Goal: Information Seeking & Learning: Learn about a topic

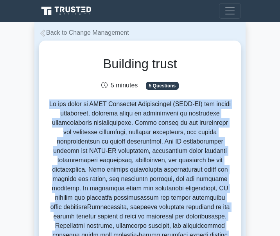
click at [42, 35] on icon at bounding box center [42, 33] width 5 height 7
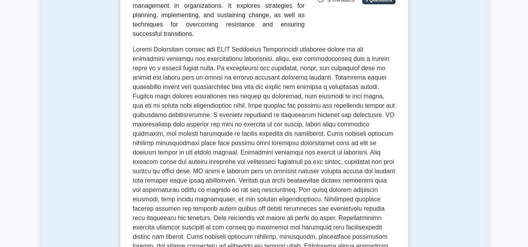
scroll to position [274, 0]
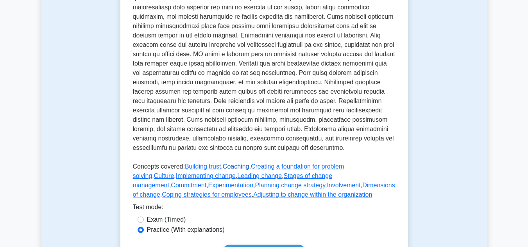
click at [228, 170] on link "Coaching" at bounding box center [236, 166] width 27 height 7
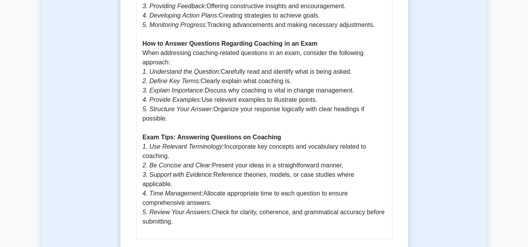
scroll to position [664, 0]
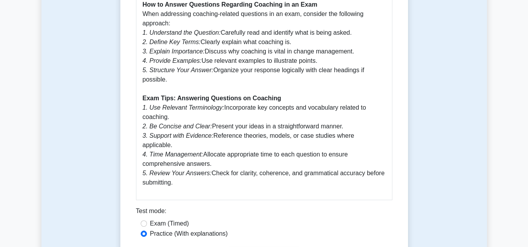
drag, startPoint x: 138, startPoint y: 99, endPoint x: 331, endPoint y: 163, distance: 204.3
copy div "Coaching 5 minutes 5 Questions In the context of SHRM Certified Professional (S…"
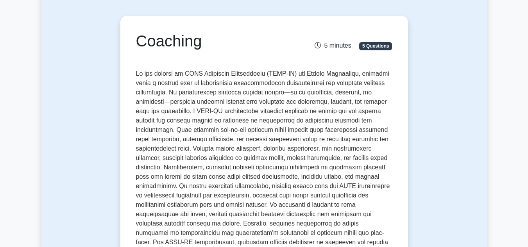
scroll to position [0, 0]
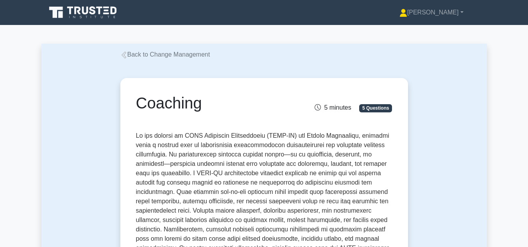
click at [134, 56] on link "Back to Change Management" at bounding box center [165, 54] width 90 height 7
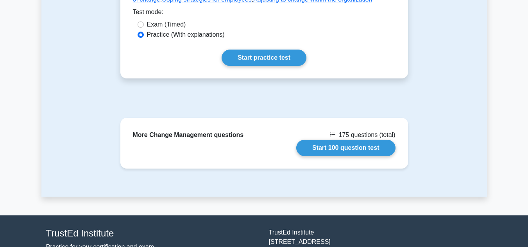
scroll to position [352, 0]
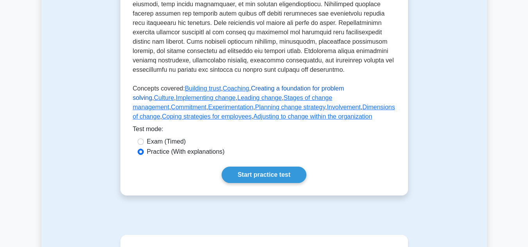
click at [256, 99] on link "Creating a foundation for problem solving" at bounding box center [238, 93] width 211 height 16
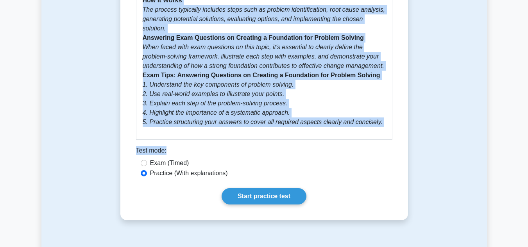
scroll to position [547, 0]
drag, startPoint x: 135, startPoint y: 101, endPoint x: 379, endPoint y: 103, distance: 243.5
copy div "Creating a foundation for problem solving 5 minutes 5 Questions Creating a foun…"
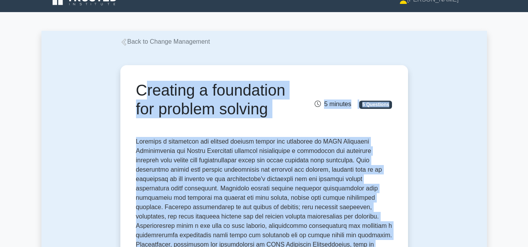
scroll to position [0, 0]
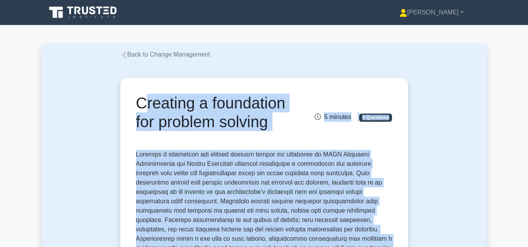
click at [124, 54] on icon at bounding box center [123, 55] width 7 height 7
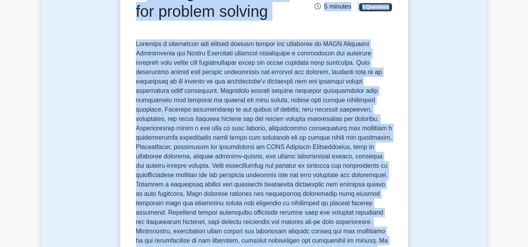
scroll to position [117, 0]
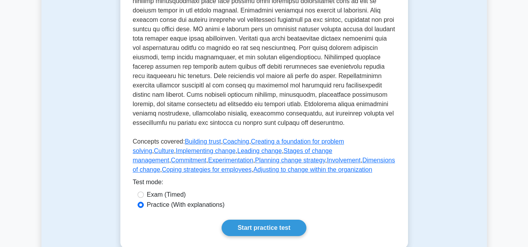
scroll to position [313, 0]
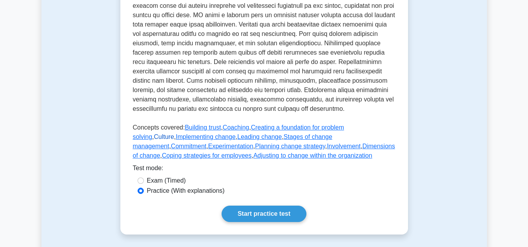
click at [174, 136] on link "Culture" at bounding box center [164, 137] width 20 height 7
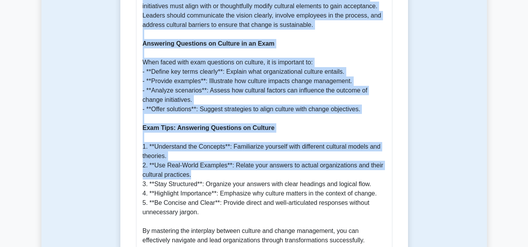
scroll to position [704, 0]
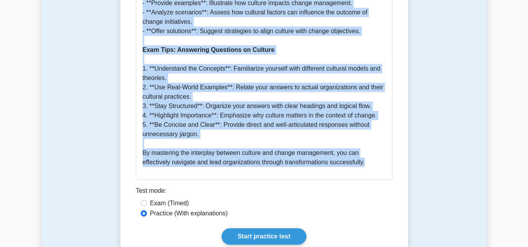
drag, startPoint x: 138, startPoint y: 102, endPoint x: 382, endPoint y: 153, distance: 249.7
copy div "Loremip 3 dolorsi 3 Ametconse Ad eli seddoei te INCI Utlaboree Doloremagnaa (EN…"
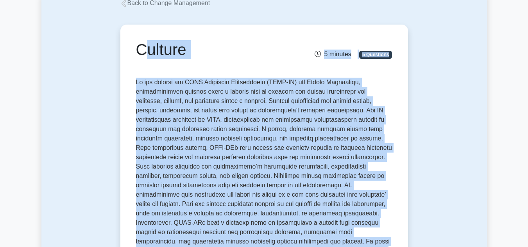
scroll to position [0, 0]
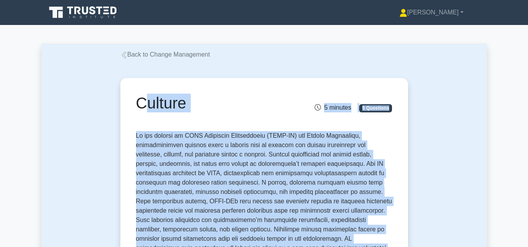
click at [125, 56] on icon at bounding box center [123, 55] width 7 height 7
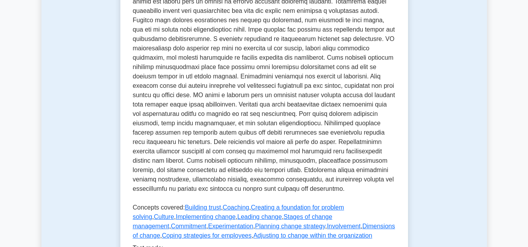
scroll to position [352, 0]
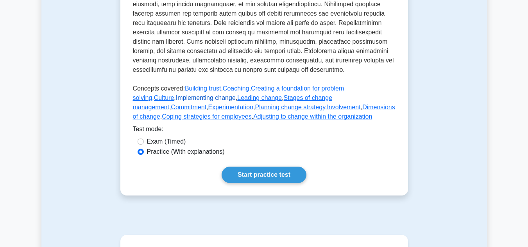
click at [176, 101] on link "Implementing change" at bounding box center [206, 98] width 60 height 7
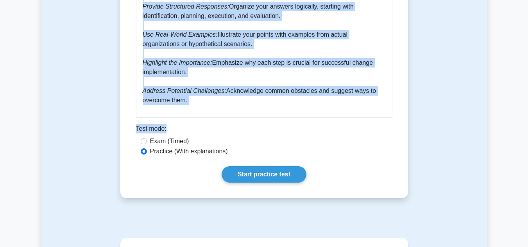
scroll to position [860, 0]
drag, startPoint x: 136, startPoint y: 98, endPoint x: 184, endPoint y: 100, distance: 47.8
copy div "Implementing change 5 minutes 5 Questions Implementing change within the framew…"
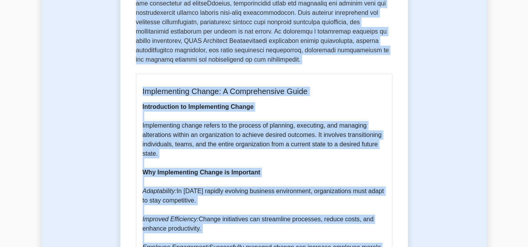
scroll to position [235, 0]
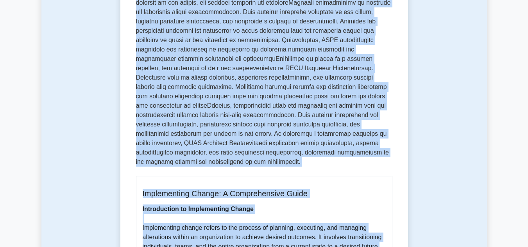
click at [224, 167] on p at bounding box center [264, 32] width 256 height 275
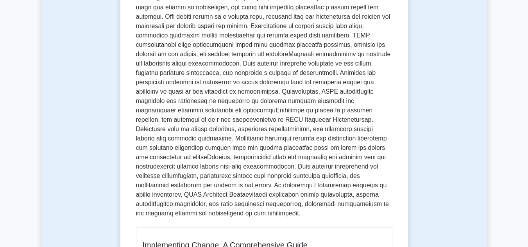
scroll to position [39, 0]
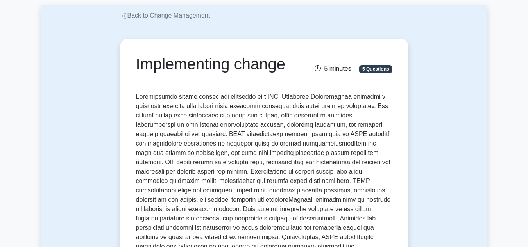
click at [124, 17] on icon at bounding box center [123, 16] width 5 height 7
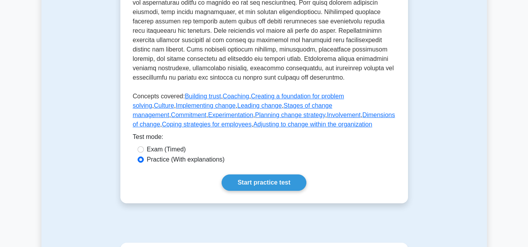
scroll to position [391, 0]
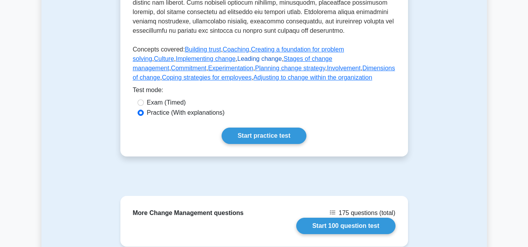
click at [237, 62] on link "Leading change" at bounding box center [259, 59] width 45 height 7
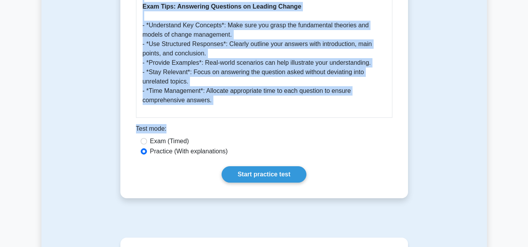
scroll to position [704, 0]
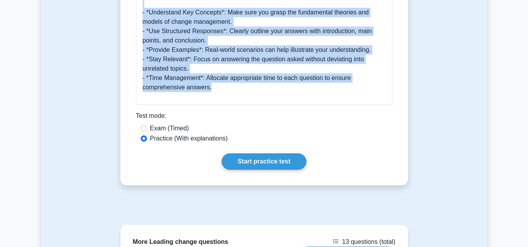
drag, startPoint x: 138, startPoint y: 64, endPoint x: 215, endPoint y: 77, distance: 78.1
copy div "Leading change 5 minutes 5 Questions Leading change in the context of SHRM Cert…"
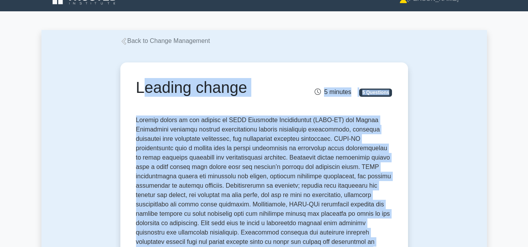
scroll to position [0, 0]
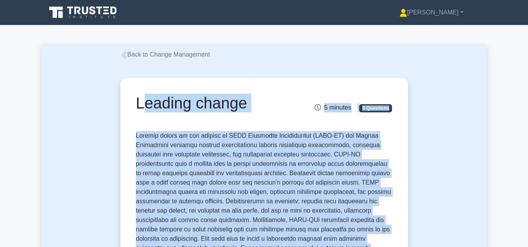
click at [126, 53] on icon at bounding box center [123, 55] width 7 height 7
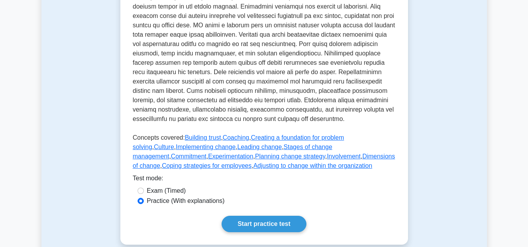
scroll to position [352, 0]
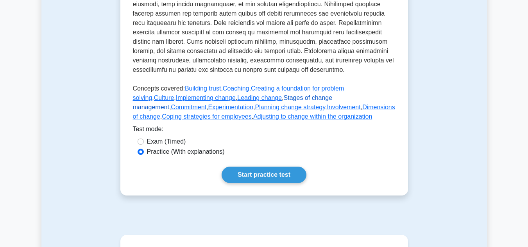
click at [268, 107] on link "Stages of change management" at bounding box center [233, 103] width 200 height 16
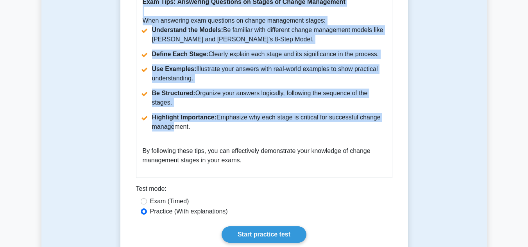
scroll to position [938, 0]
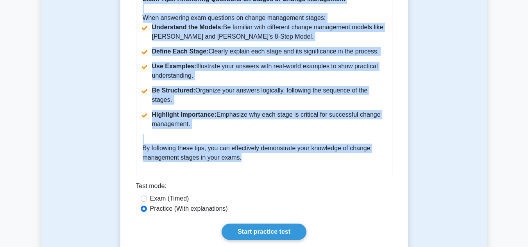
drag, startPoint x: 139, startPoint y: 100, endPoint x: 245, endPoint y: 162, distance: 122.7
copy div "Stages of change management 5 minutes 5 Questions In the context of SHRM Certif…"
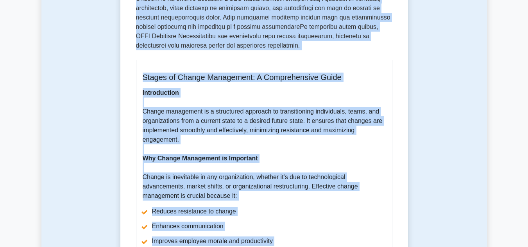
scroll to position [391, 0]
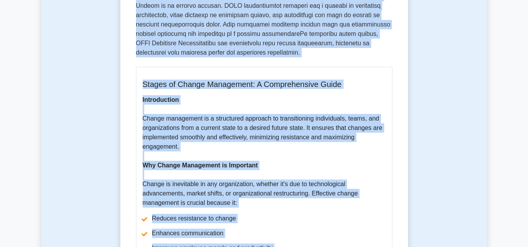
click at [213, 102] on p "Introduction Change management is a structured approach to transitioning indivi…" at bounding box center [264, 151] width 243 height 113
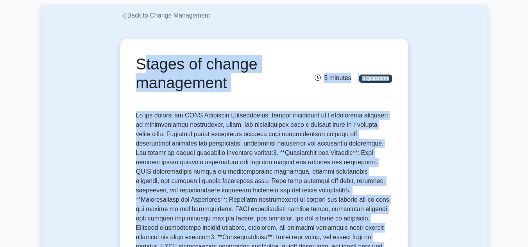
scroll to position [0, 0]
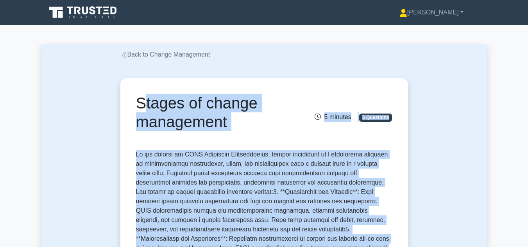
click at [124, 55] on icon at bounding box center [123, 55] width 7 height 7
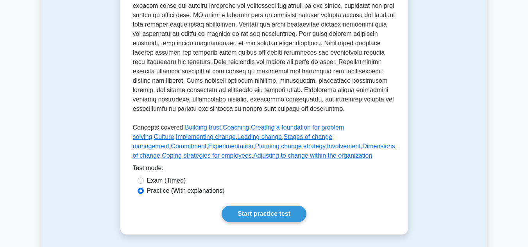
scroll to position [430, 0]
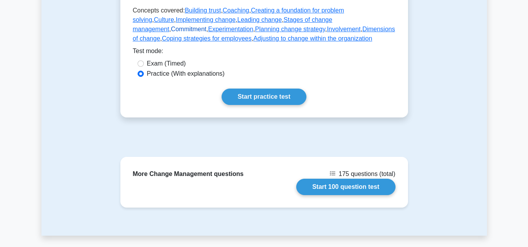
click at [206, 29] on link "Commitment" at bounding box center [189, 29] width 36 height 7
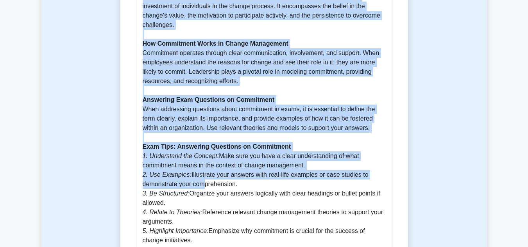
scroll to position [586, 0]
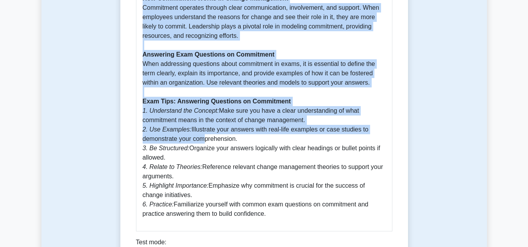
drag, startPoint x: 139, startPoint y: 102, endPoint x: 278, endPoint y: 208, distance: 175.4
copy div "Commitment 5 minutes 5 Questions In the realm of SHRM Certified Professional pr…"
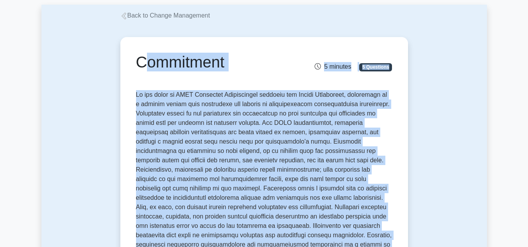
scroll to position [0, 0]
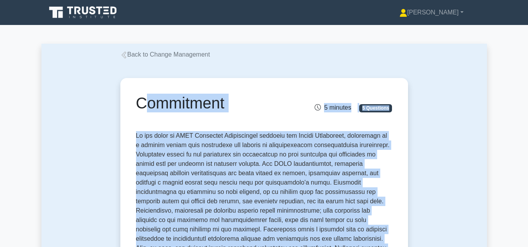
click at [124, 54] on icon at bounding box center [123, 55] width 5 height 7
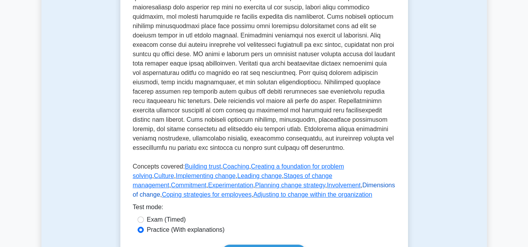
scroll to position [313, 0]
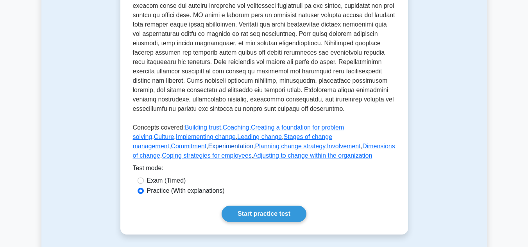
click at [208, 150] on link "Experimentation" at bounding box center [230, 146] width 45 height 7
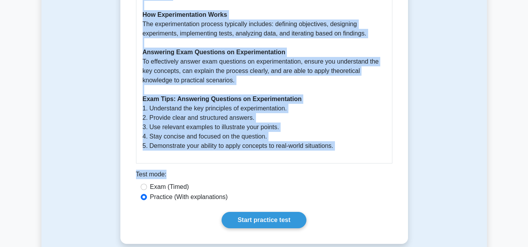
scroll to position [547, 0]
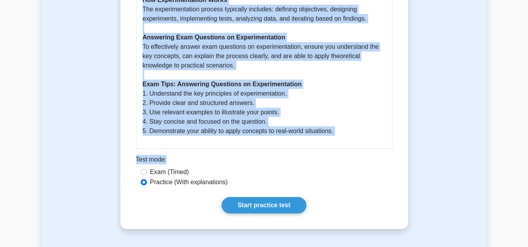
drag, startPoint x: 138, startPoint y: 99, endPoint x: 344, endPoint y: 135, distance: 208.3
copy div "Experimentation 5 minutes 5 Questions Experimentation in the context of SHRM Ce…"
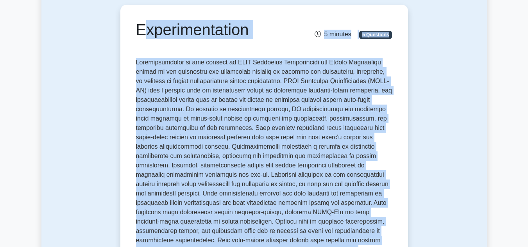
scroll to position [0, 0]
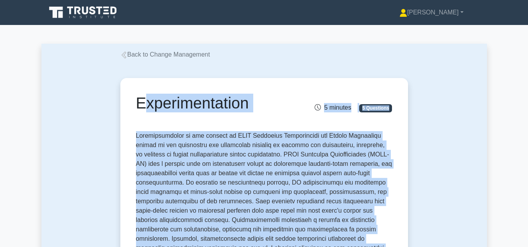
drag, startPoint x: 125, startPoint y: 56, endPoint x: 155, endPoint y: 70, distance: 32.7
click at [125, 56] on icon at bounding box center [123, 55] width 7 height 7
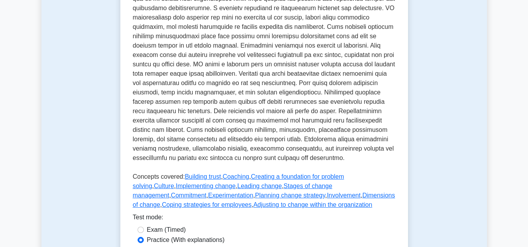
scroll to position [313, 0]
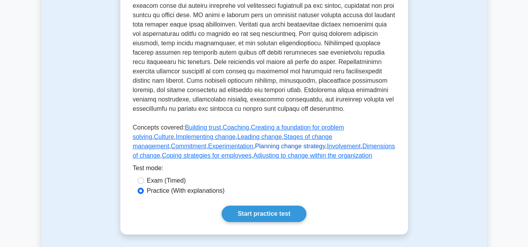
click at [255, 150] on link "Planning change strategy" at bounding box center [290, 146] width 70 height 7
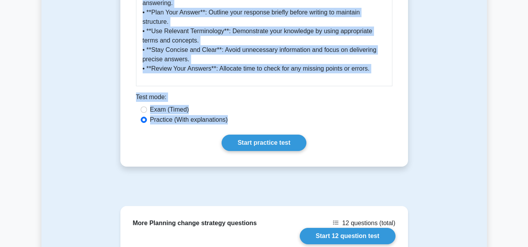
scroll to position [860, 0]
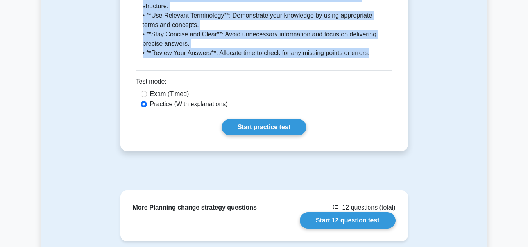
drag, startPoint x: 137, startPoint y: 100, endPoint x: 370, endPoint y: 47, distance: 238.9
copy div "Planning change strategy 5 minutes 5 Questions Planning change strategy is a cr…"
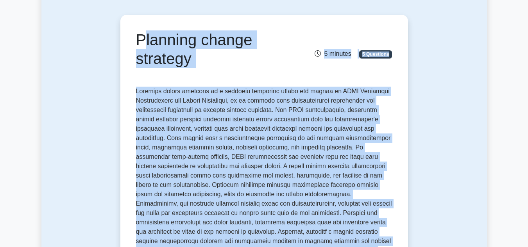
scroll to position [0, 0]
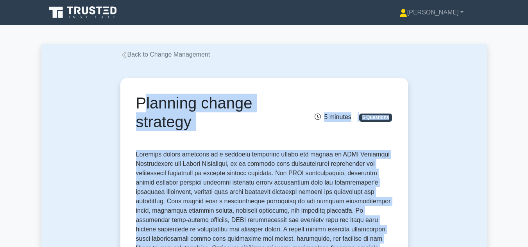
click at [135, 55] on link "Back to Change Management" at bounding box center [165, 54] width 90 height 7
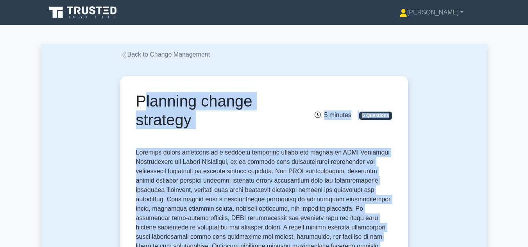
scroll to position [39, 0]
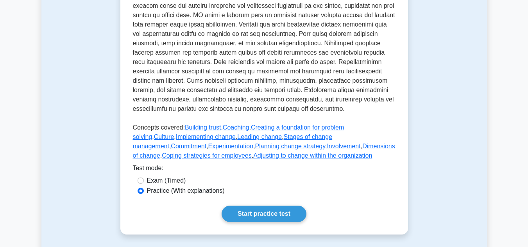
scroll to position [430, 0]
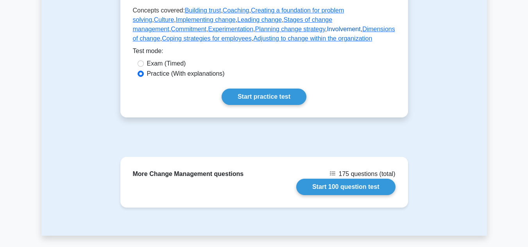
click at [327, 32] on link "Involvement" at bounding box center [344, 29] width 34 height 7
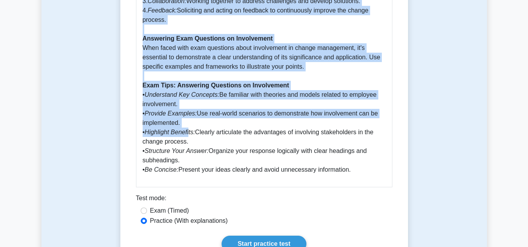
scroll to position [586, 0]
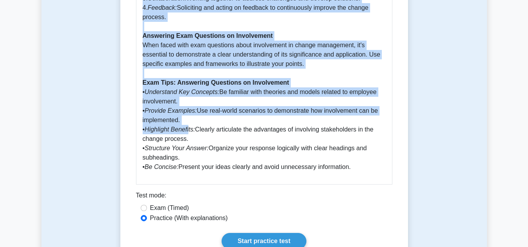
drag, startPoint x: 136, startPoint y: 102, endPoint x: 354, endPoint y: 168, distance: 226.9
copy div "Involvement 5 minutes 5 Questions Involvement plays a crucial role in the frame…"
